Goal: Task Accomplishment & Management: Manage account settings

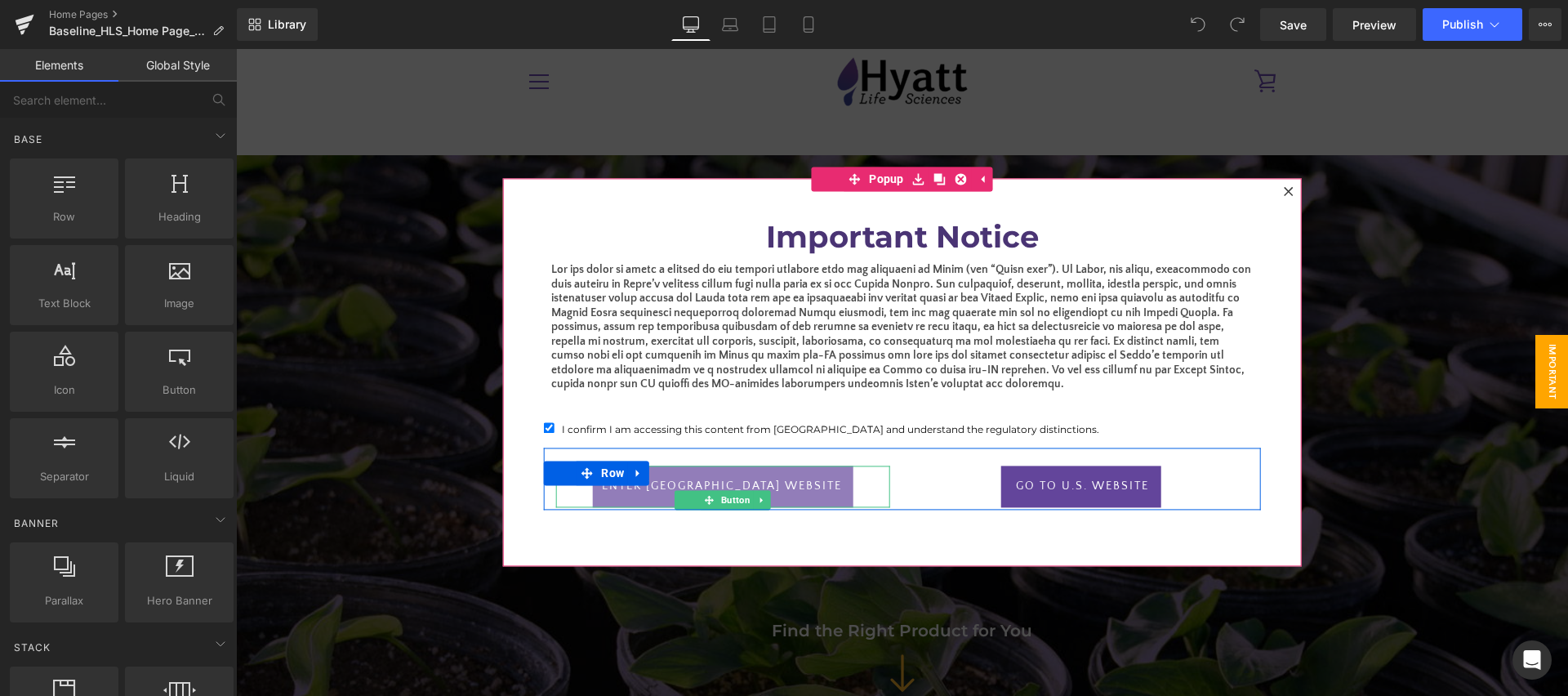
click at [761, 478] on link "ENter [GEOGRAPHIC_DATA] website" at bounding box center [722, 488] width 260 height 42
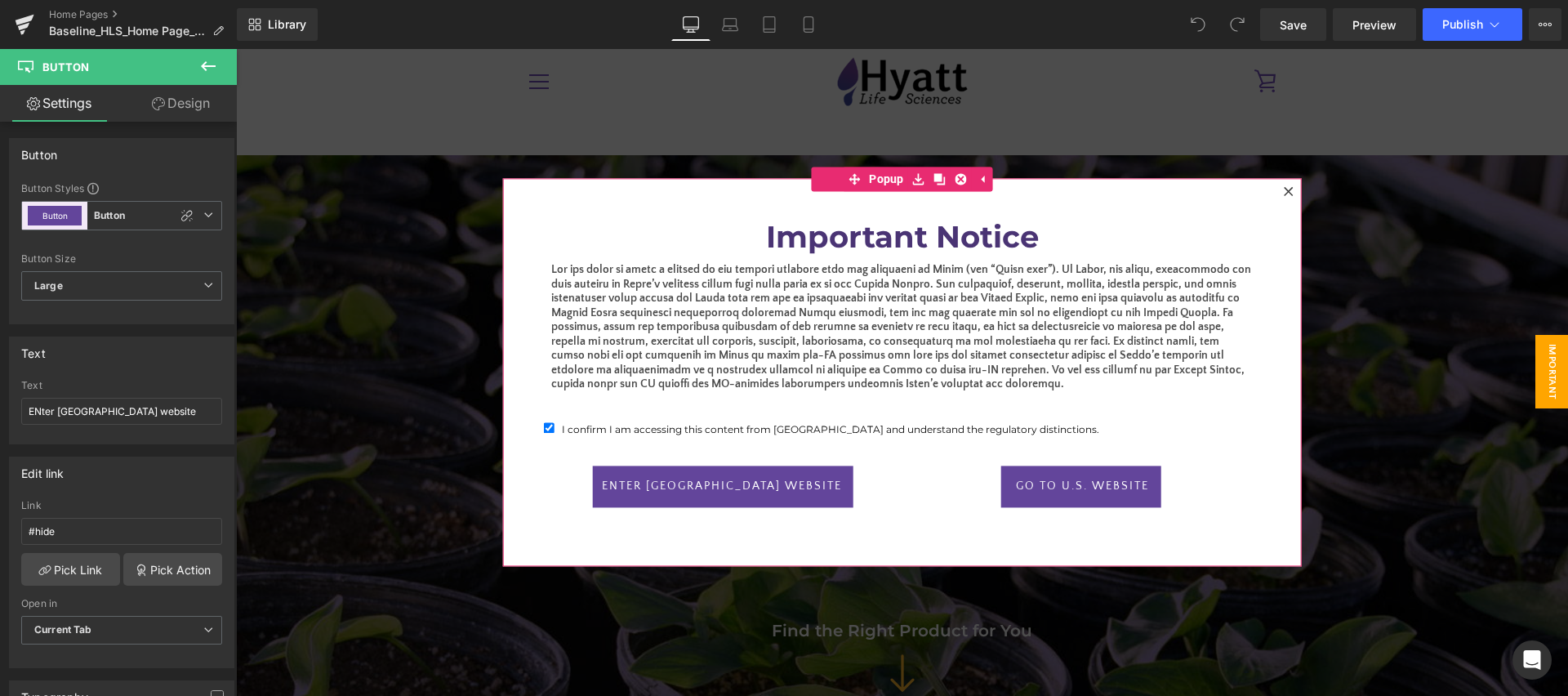
click at [1291, 190] on icon at bounding box center [1289, 191] width 10 height 10
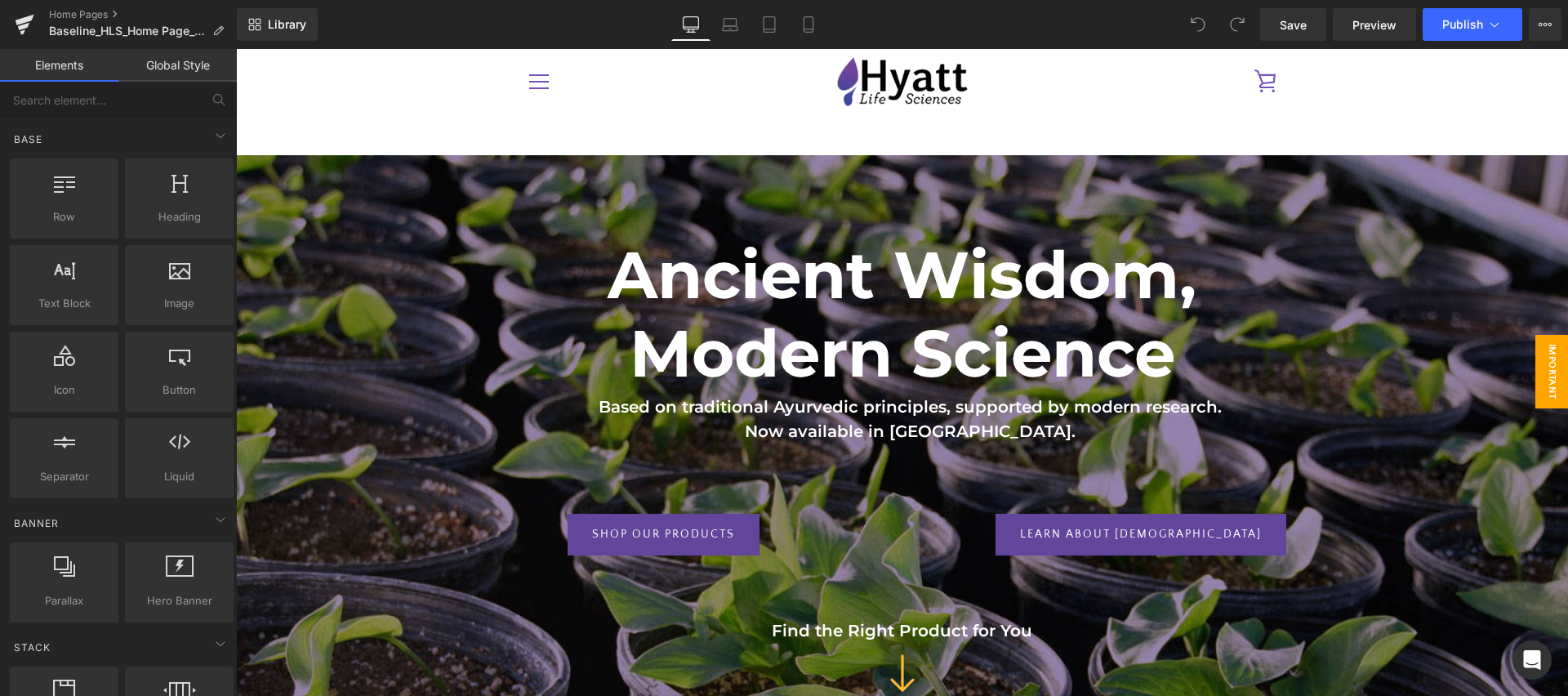
click at [1554, 382] on span "Important Notice" at bounding box center [1536, 372] width 66 height 74
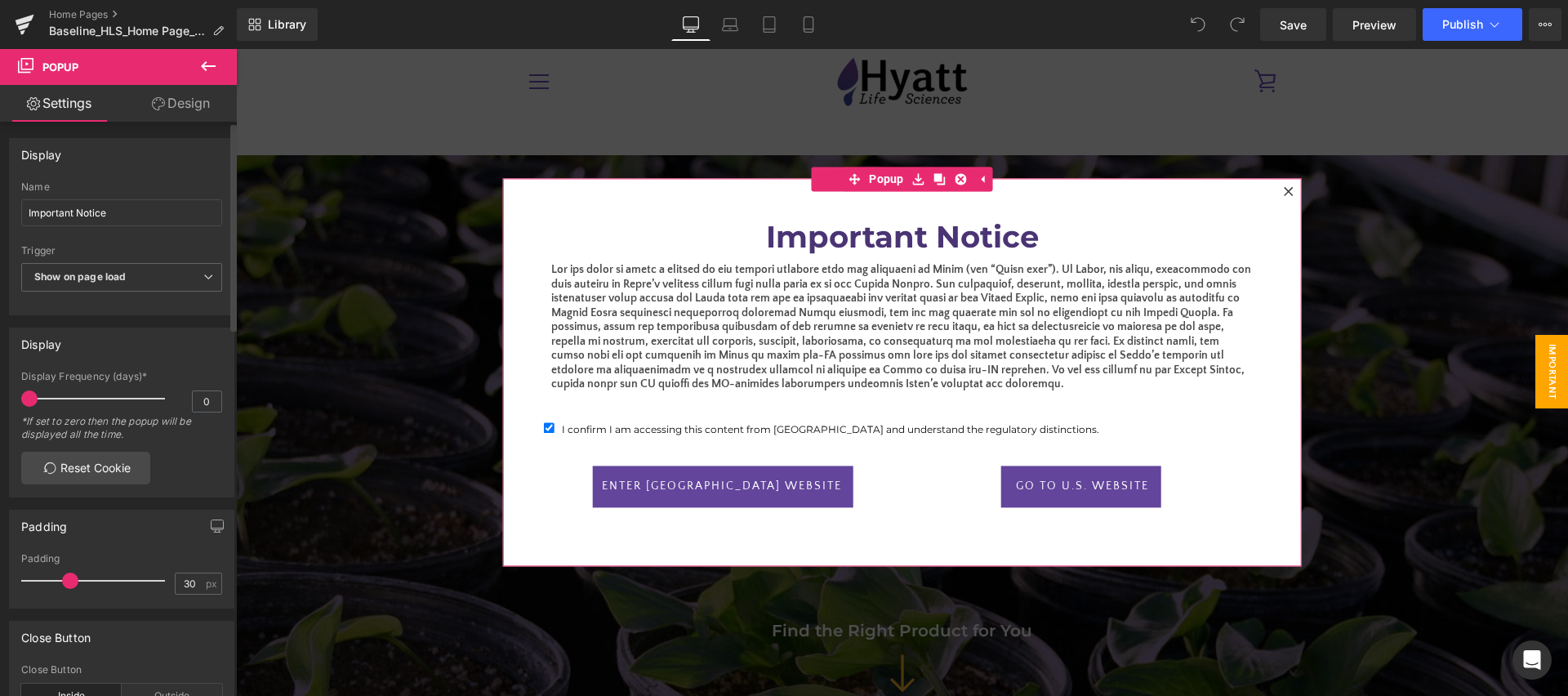
click at [82, 346] on div "Display" at bounding box center [122, 343] width 224 height 31
click at [129, 378] on div "Display Frequency (days)*" at bounding box center [122, 376] width 201 height 11
click at [35, 405] on div at bounding box center [97, 398] width 136 height 33
click at [163, 280] on span "Show on page load" at bounding box center [122, 277] width 201 height 29
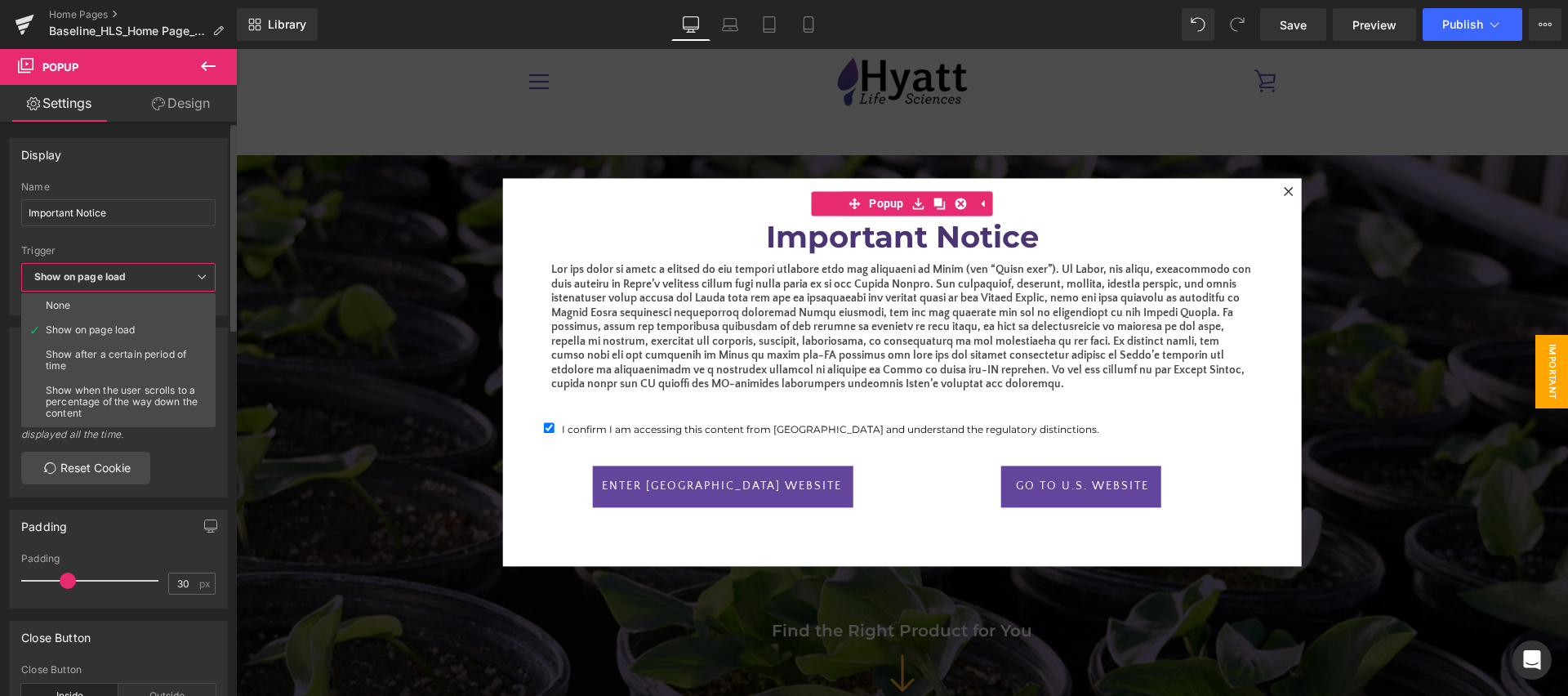
click at [163, 280] on span "Show on page load" at bounding box center [118, 277] width 194 height 29
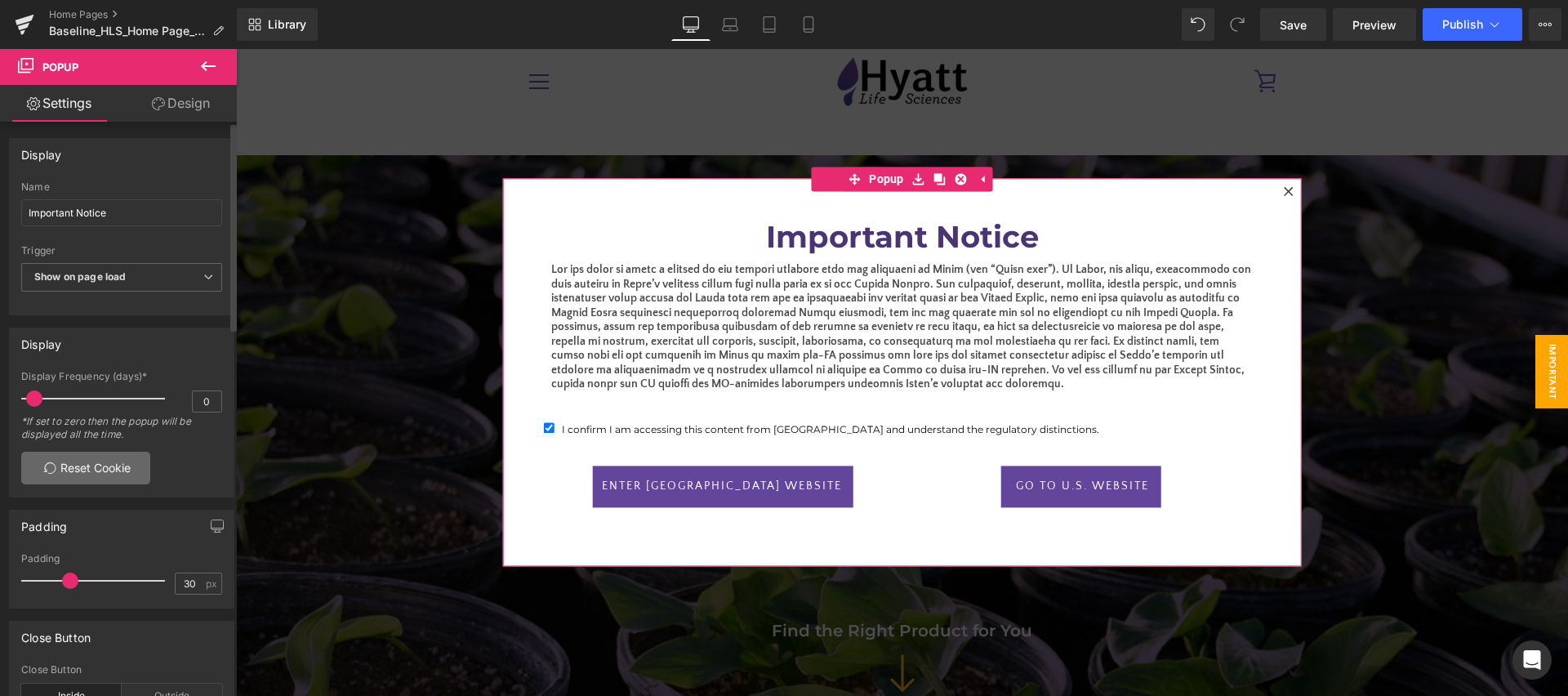
click at [61, 473] on link "Reset Cookie" at bounding box center [85, 468] width 129 height 33
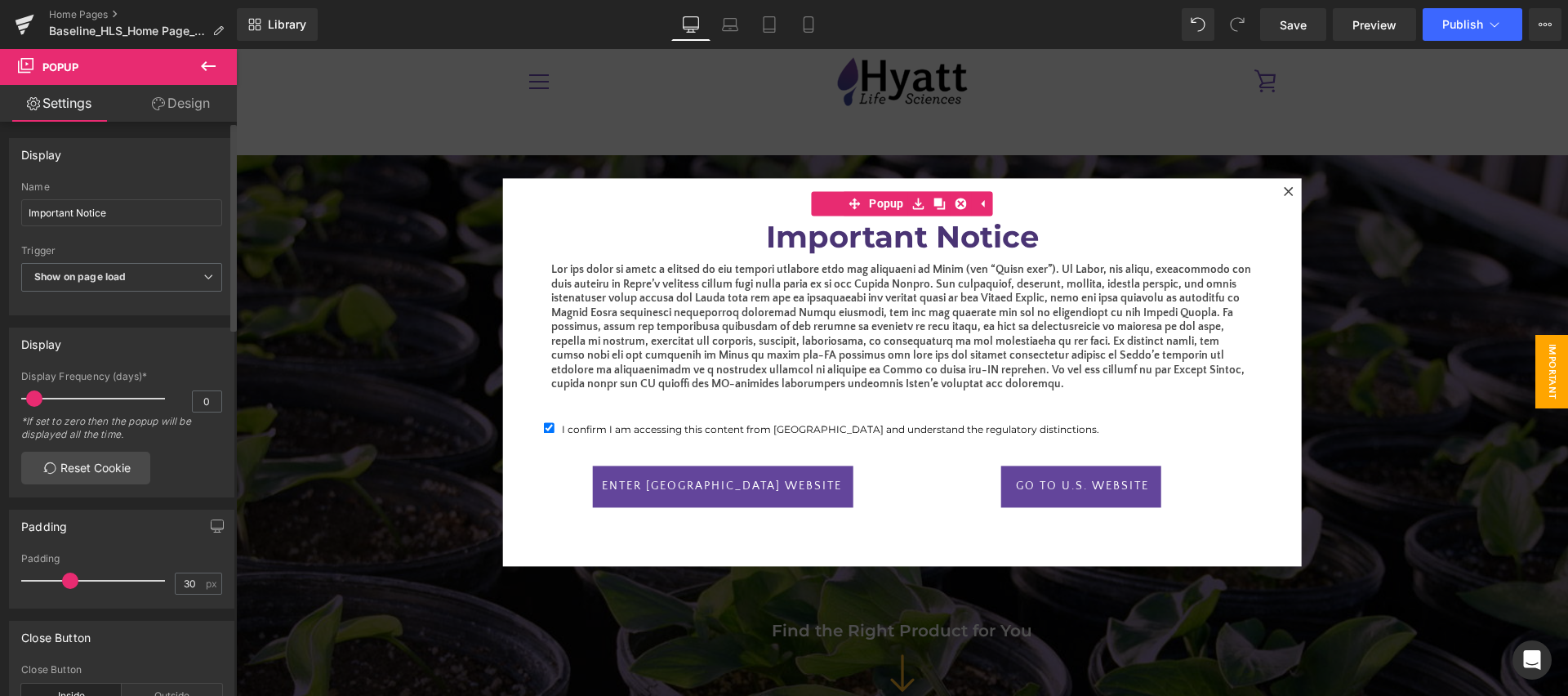
scroll to position [5, 0]
drag, startPoint x: 33, startPoint y: 400, endPoint x: 11, endPoint y: 398, distance: 22.1
click at [11, 398] on div "0 Display Frequency (days)* 0 *If set to zero then the popup will be displayed …" at bounding box center [122, 434] width 224 height 126
click at [67, 476] on link "Reset Cookie" at bounding box center [85, 468] width 129 height 33
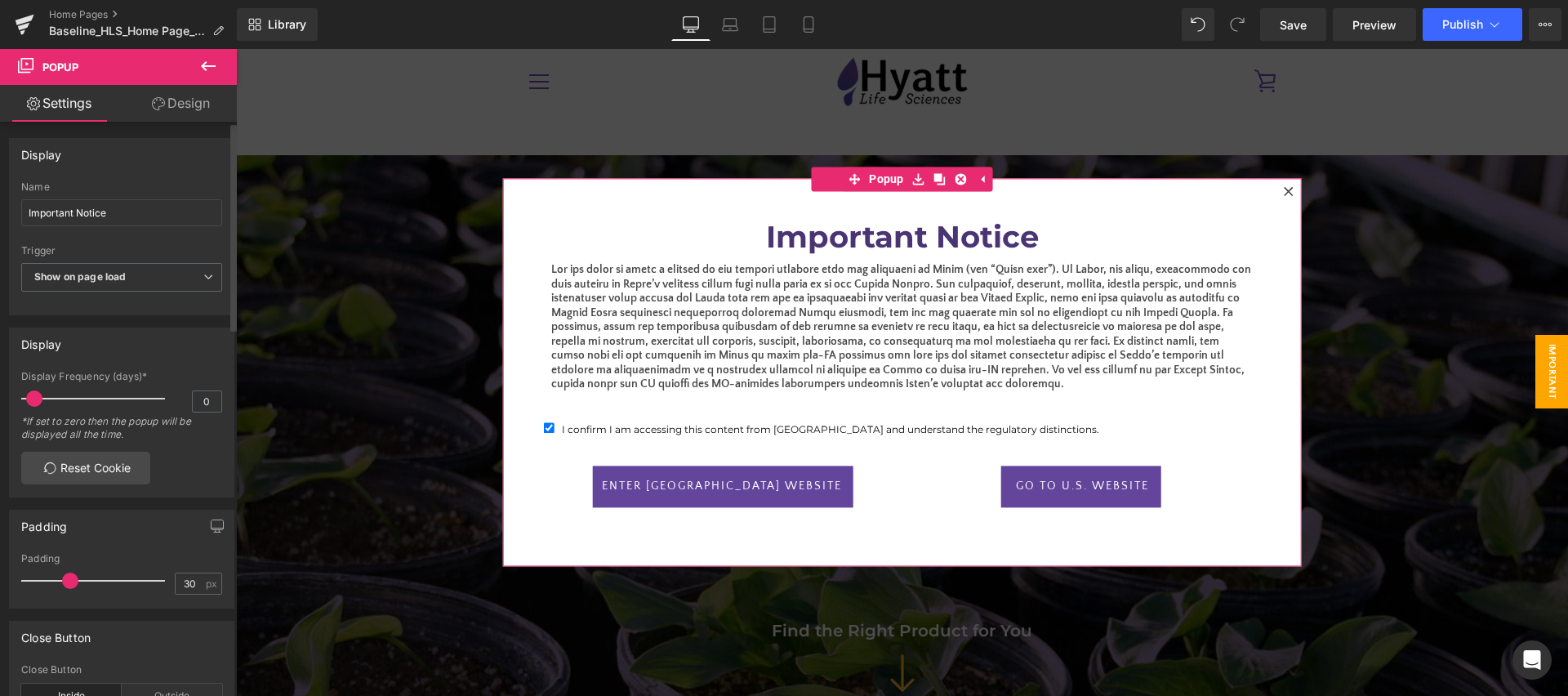
click at [35, 405] on span at bounding box center [34, 399] width 16 height 16
click at [1269, 19] on link "Save" at bounding box center [1293, 24] width 66 height 33
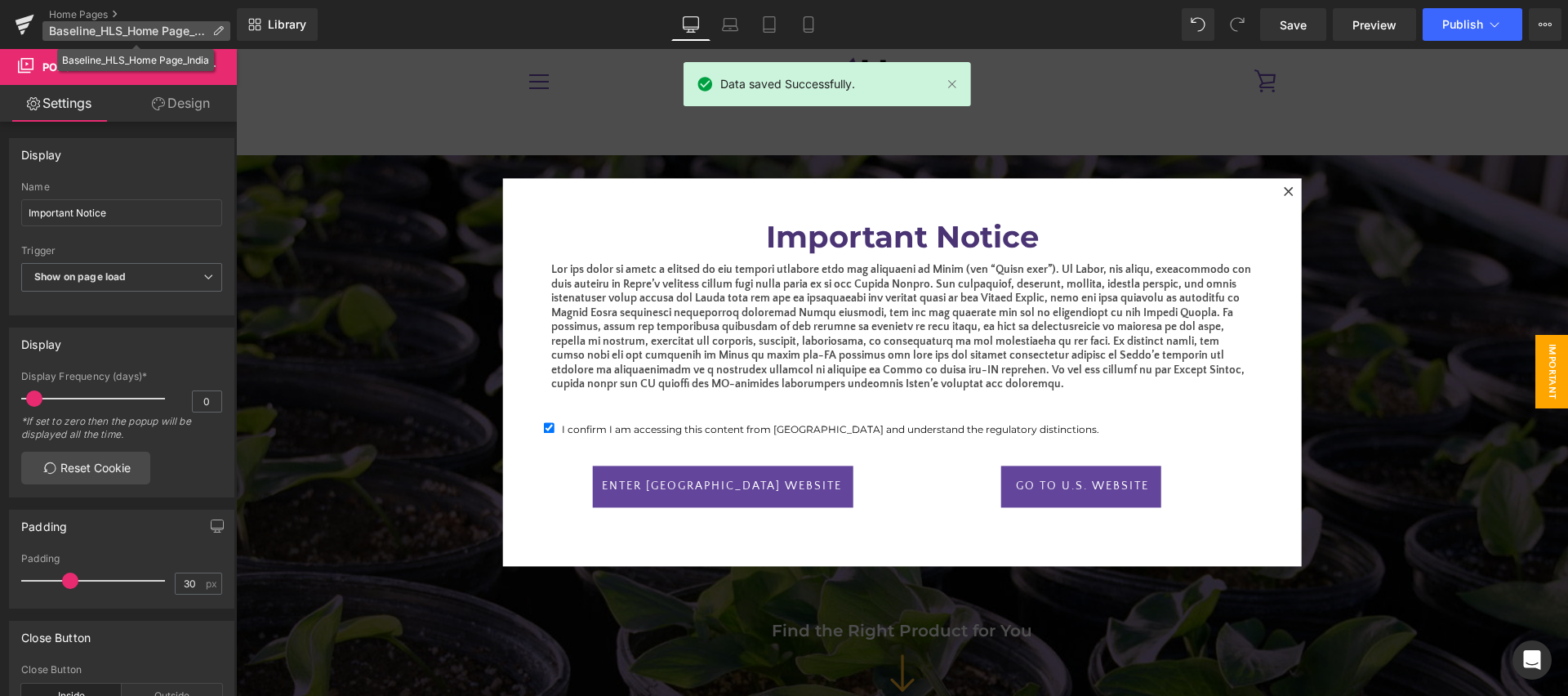
click at [96, 31] on span "Baseline_HLS_Home Page_India" at bounding box center [127, 31] width 157 height 13
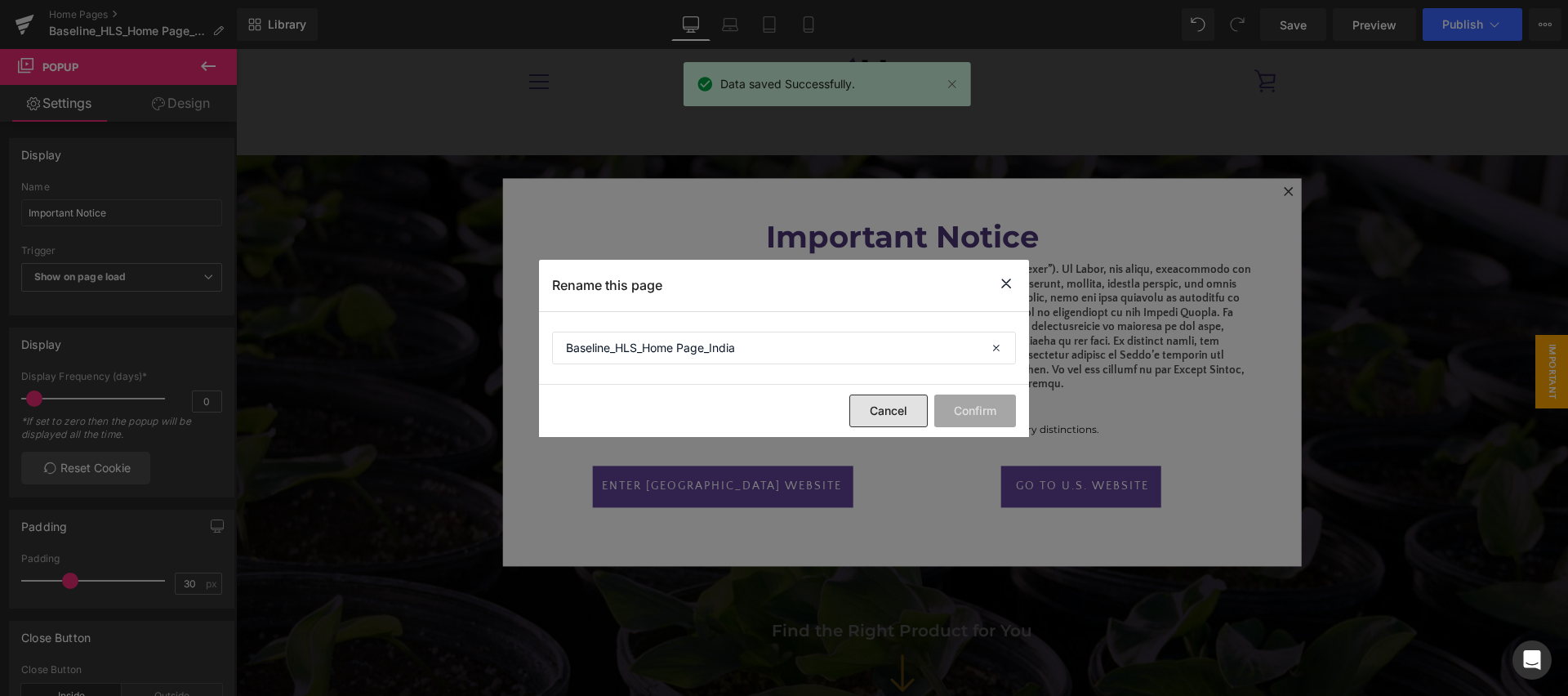
click at [849, 401] on button "Cancel" at bounding box center [888, 411] width 79 height 33
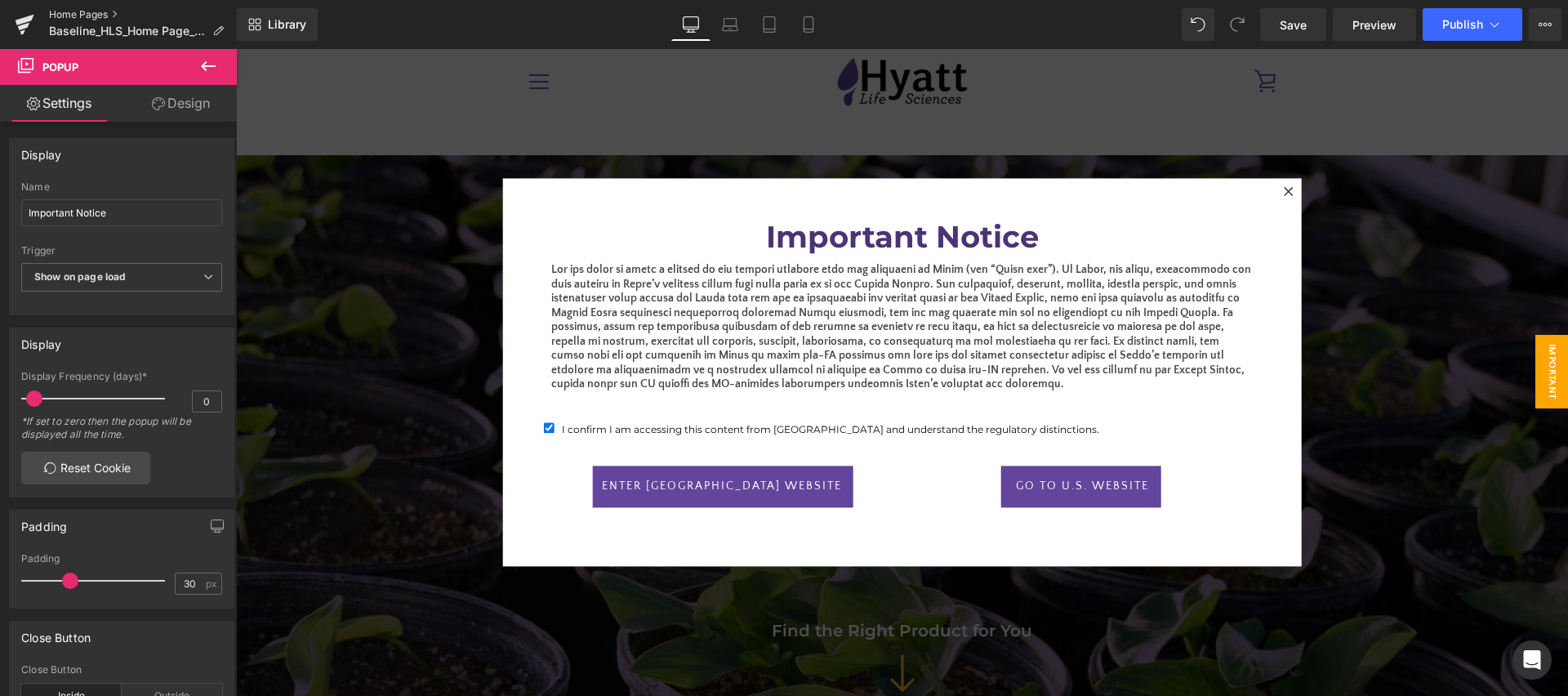
click at [79, 11] on link "Home Pages" at bounding box center [143, 14] width 187 height 13
